Goal: Task Accomplishment & Management: Complete application form

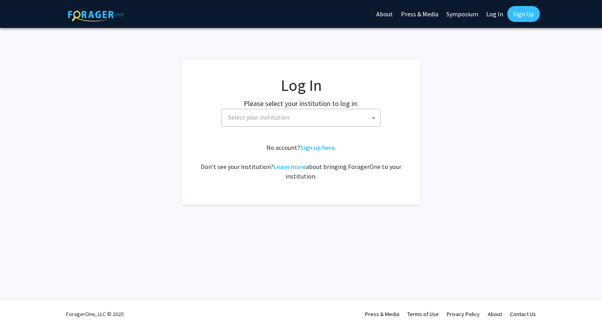
select select
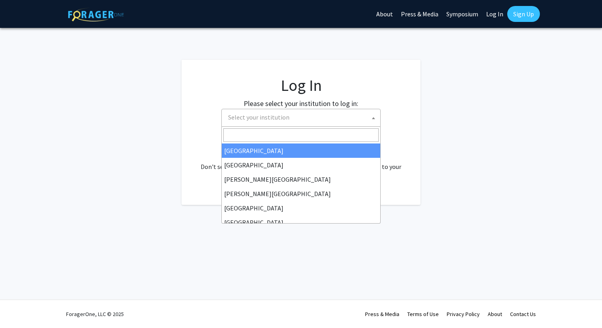
click at [332, 121] on span "Select your institution" at bounding box center [302, 117] width 155 height 16
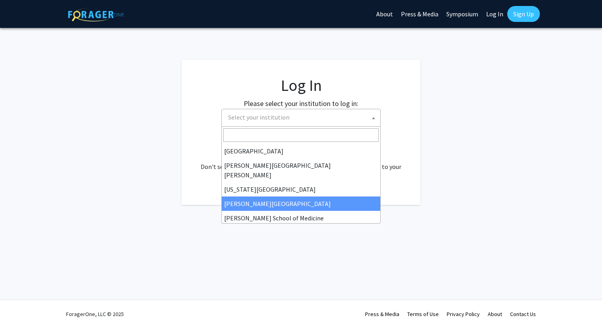
scroll to position [145, 0]
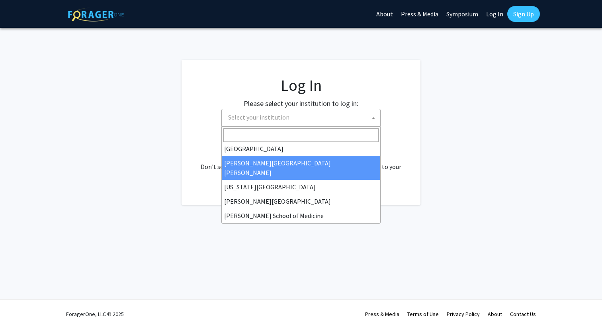
select select "1"
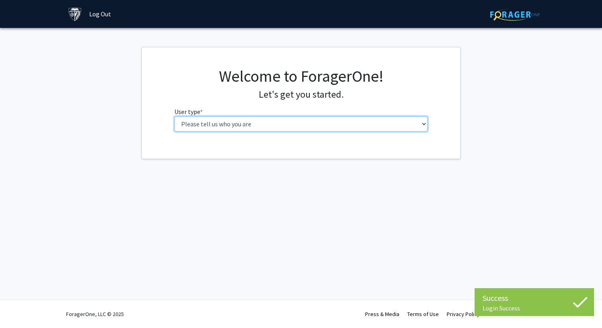
click at [261, 129] on select "Please tell us who you are Undergraduate Student Master's Student Doctoral Cand…" at bounding box center [301, 123] width 254 height 15
select select "3: doc"
click at [174, 116] on select "Please tell us who you are Undergraduate Student Master's Student Doctoral Cand…" at bounding box center [301, 123] width 254 height 15
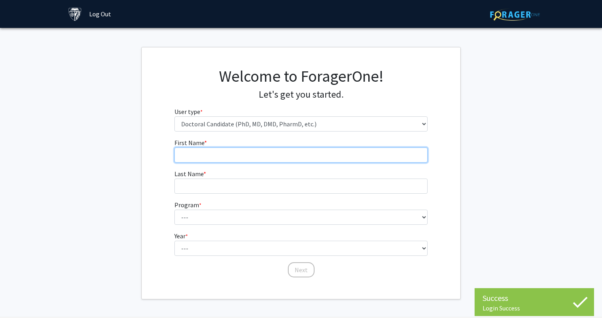
click at [329, 151] on input "First Name * required" at bounding box center [301, 154] width 254 height 15
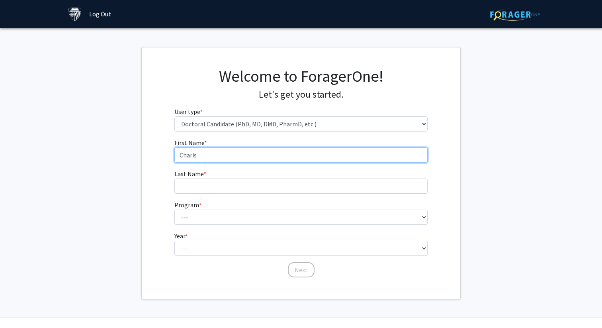
type input "Charis"
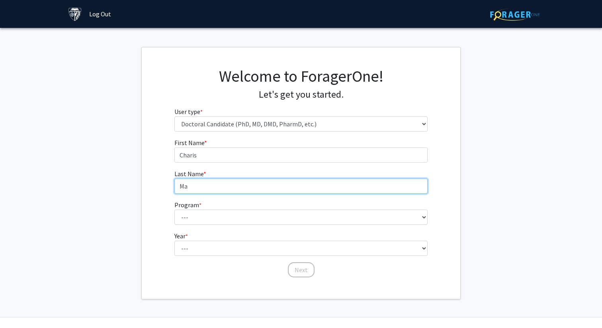
type input "Ma"
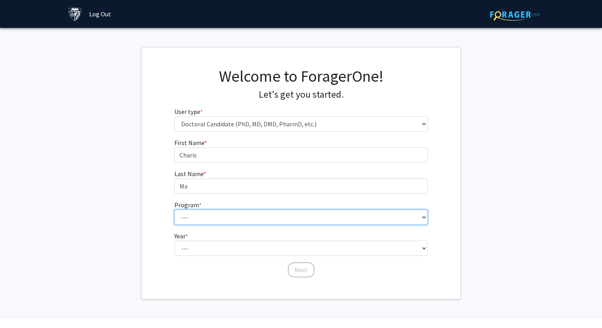
click at [272, 214] on select "--- Adult-Gerontological Acute Care Nurse Practitioner Adult-Gerontological Cri…" at bounding box center [301, 216] width 254 height 15
select select "22: 25"
click at [174, 209] on select "--- Adult-Gerontological Acute Care Nurse Practitioner Adult-Gerontological Cri…" at bounding box center [301, 216] width 254 height 15
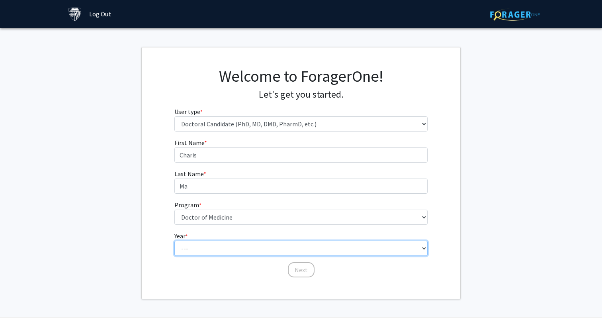
click at [236, 253] on select "--- First Year Second Year Third Year Fourth Year Fifth Year Sixth Year Seventh…" at bounding box center [301, 247] width 254 height 15
select select "1: first_year"
click at [174, 240] on select "--- First Year Second Year Third Year Fourth Year Fifth Year Sixth Year Seventh…" at bounding box center [301, 247] width 254 height 15
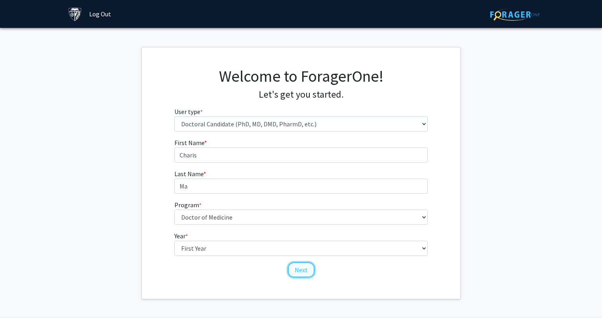
click at [293, 268] on button "Next" at bounding box center [301, 269] width 27 height 15
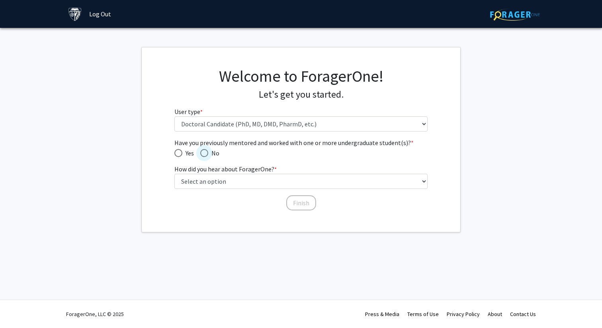
click at [207, 151] on span "Have you previously mentored and worked with one or more undergraduate student(…" at bounding box center [204, 153] width 8 height 8
click at [207, 151] on input "No" at bounding box center [204, 153] width 8 height 8
radio input "true"
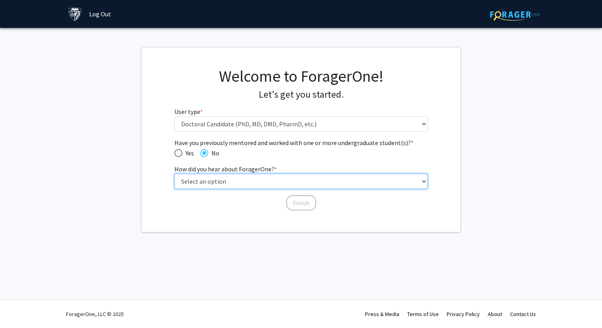
click at [206, 179] on select "Select an option Peer/student recommendation Faculty/staff recommendation Unive…" at bounding box center [301, 181] width 254 height 15
select select "2: faculty_recommendation"
click at [174, 174] on select "Select an option Peer/student recommendation Faculty/staff recommendation Unive…" at bounding box center [301, 181] width 254 height 15
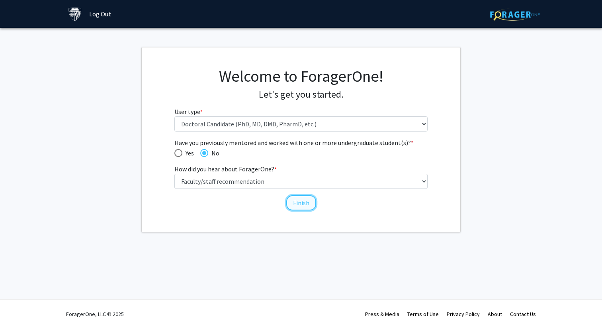
click at [295, 204] on button "Finish" at bounding box center [301, 202] width 30 height 15
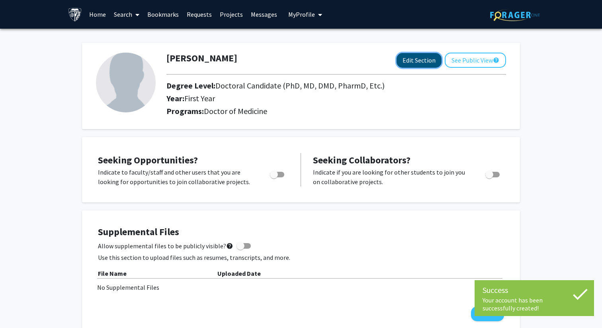
click at [419, 59] on button "Edit Section" at bounding box center [419, 60] width 45 height 15
select select "first_year"
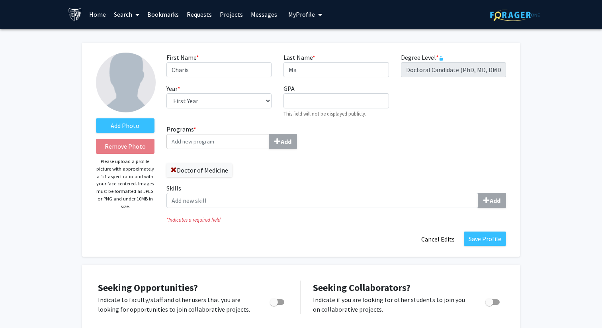
click at [239, 144] on input "Programs * Add" at bounding box center [217, 141] width 103 height 15
type input "s"
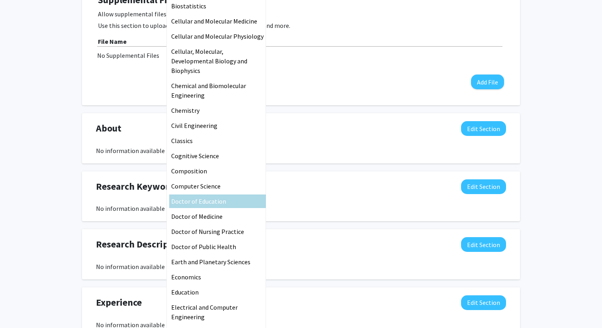
scroll to position [379, 0]
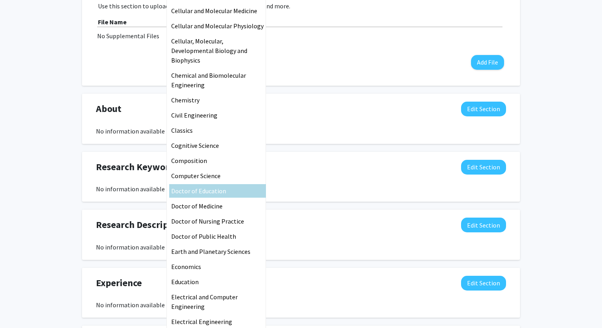
click at [316, 97] on div "Seeking Opportunities? Indicate to faculty/staff and other users that you are l…" at bounding box center [301, 193] width 438 height 614
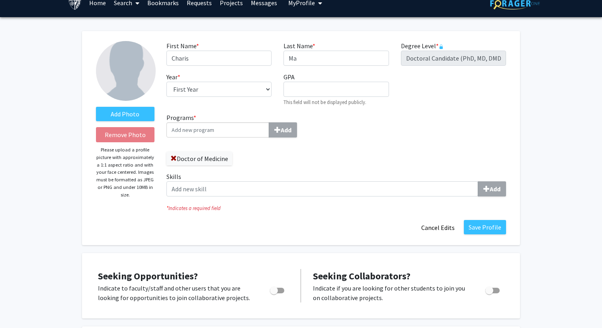
scroll to position [0, 0]
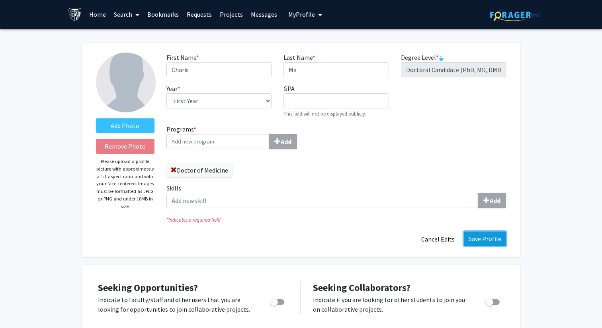
click at [494, 245] on button "Save Profile" at bounding box center [485, 238] width 42 height 14
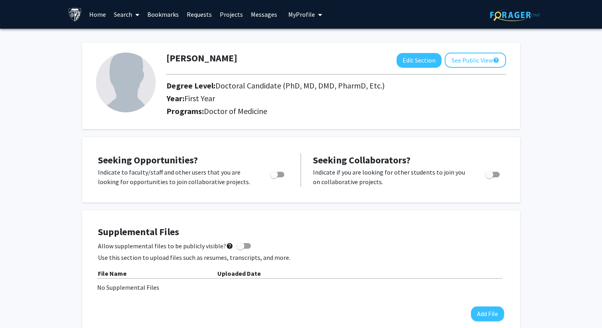
click at [101, 15] on link "Home" at bounding box center [97, 14] width 25 height 28
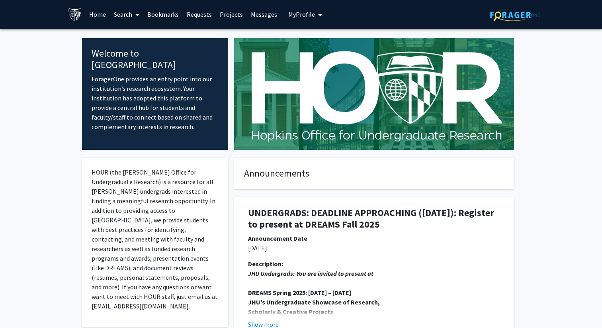
click at [126, 12] on link "Search" at bounding box center [126, 14] width 33 height 28
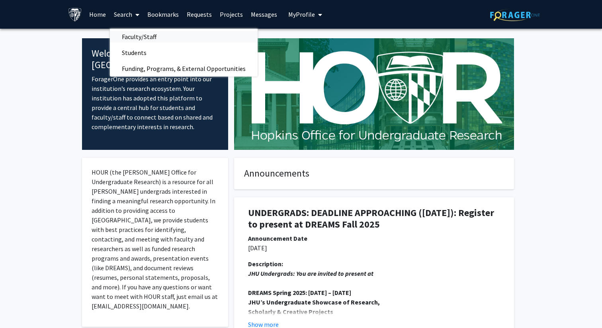
click at [133, 39] on span "Faculty/Staff" at bounding box center [139, 37] width 59 height 16
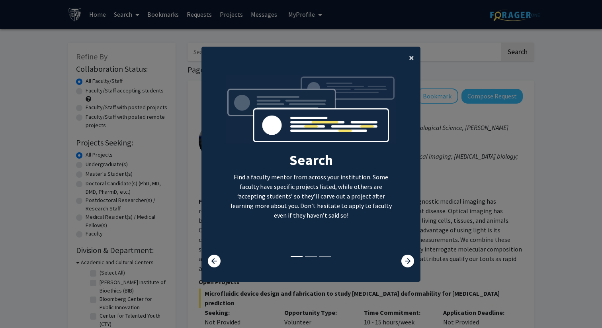
click at [408, 58] on button "×" at bounding box center [412, 58] width 18 height 22
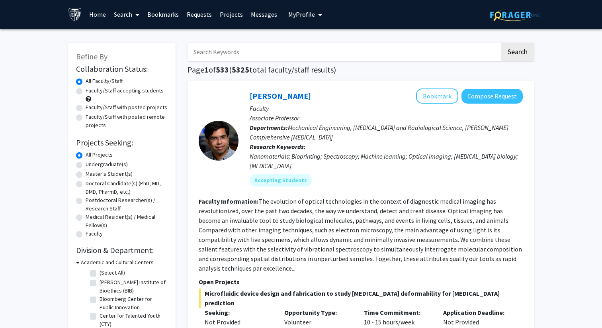
click at [86, 184] on label "Doctoral Candidate(s) (PhD, MD, DMD, PharmD, etc.)" at bounding box center [127, 187] width 82 height 17
click at [86, 184] on input "Doctoral Candidate(s) (PhD, MD, DMD, PharmD, etc.)" at bounding box center [88, 181] width 5 height 5
radio input "true"
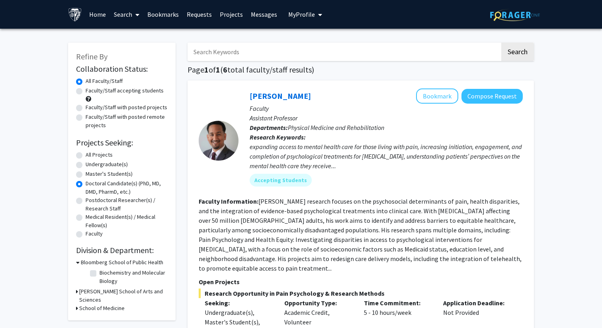
click at [83, 184] on div "Doctoral Candidate(s) (PhD, MD, DMD, PharmD, etc.)" at bounding box center [122, 187] width 92 height 17
click at [86, 161] on label "Undergraduate(s)" at bounding box center [107, 164] width 42 height 8
click at [86, 161] on input "Undergraduate(s)" at bounding box center [88, 162] width 5 height 5
radio input "true"
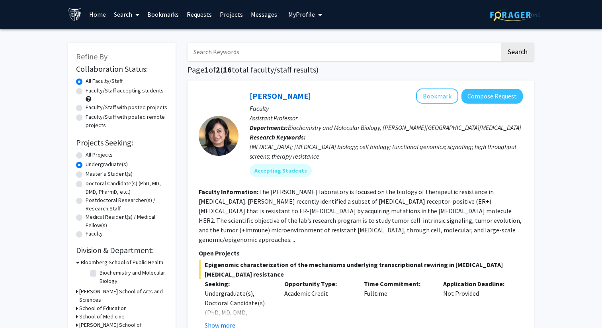
click at [86, 156] on label "All Projects" at bounding box center [99, 154] width 27 height 8
click at [86, 156] on input "All Projects" at bounding box center [88, 152] width 5 height 5
radio input "true"
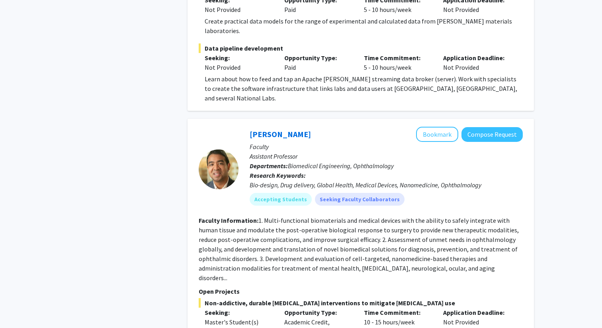
scroll to position [1242, 0]
